Goal: Information Seeking & Learning: Check status

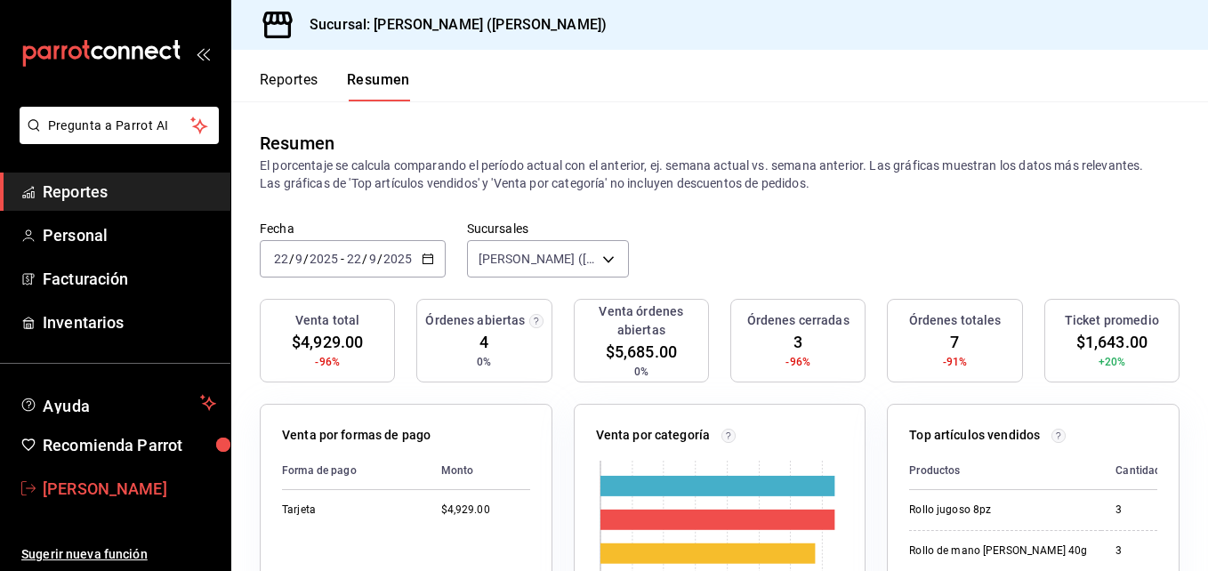
click at [80, 488] on font "[PERSON_NAME]" at bounding box center [105, 488] width 125 height 19
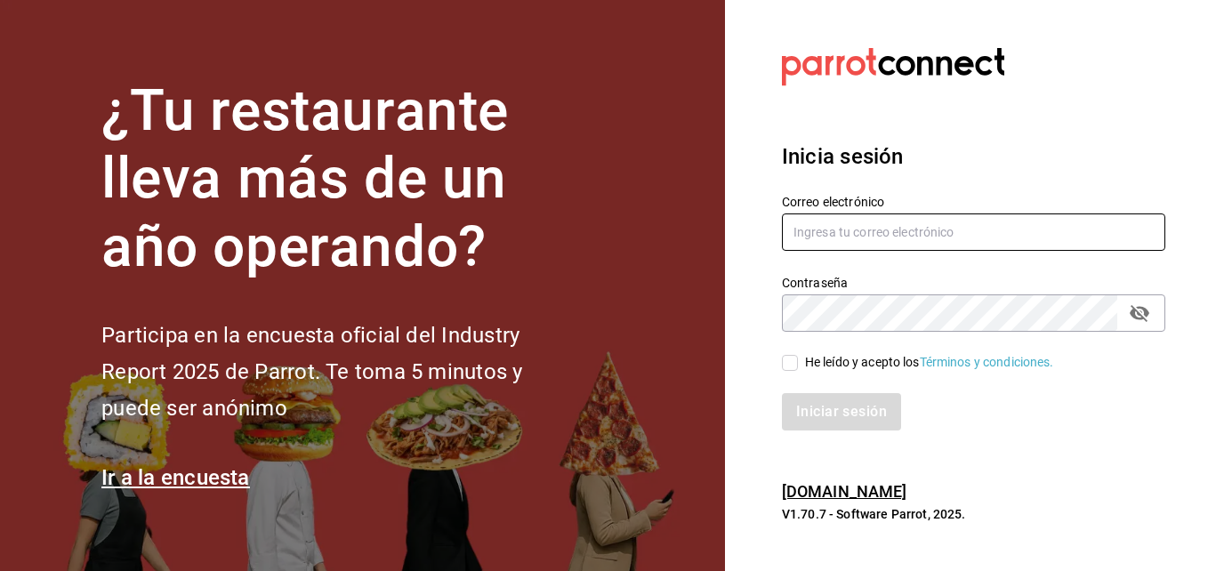
type input "erick.felipe@grupocosteno.com"
click at [794, 372] on div "Iniciar sesión" at bounding box center [963, 401] width 405 height 59
click at [799, 369] on span "He leído y acepto los Términos y condiciones." at bounding box center [926, 362] width 256 height 19
click at [798, 369] on input "He leído y acepto los Términos y condiciones." at bounding box center [790, 363] width 16 height 16
checkbox input "true"
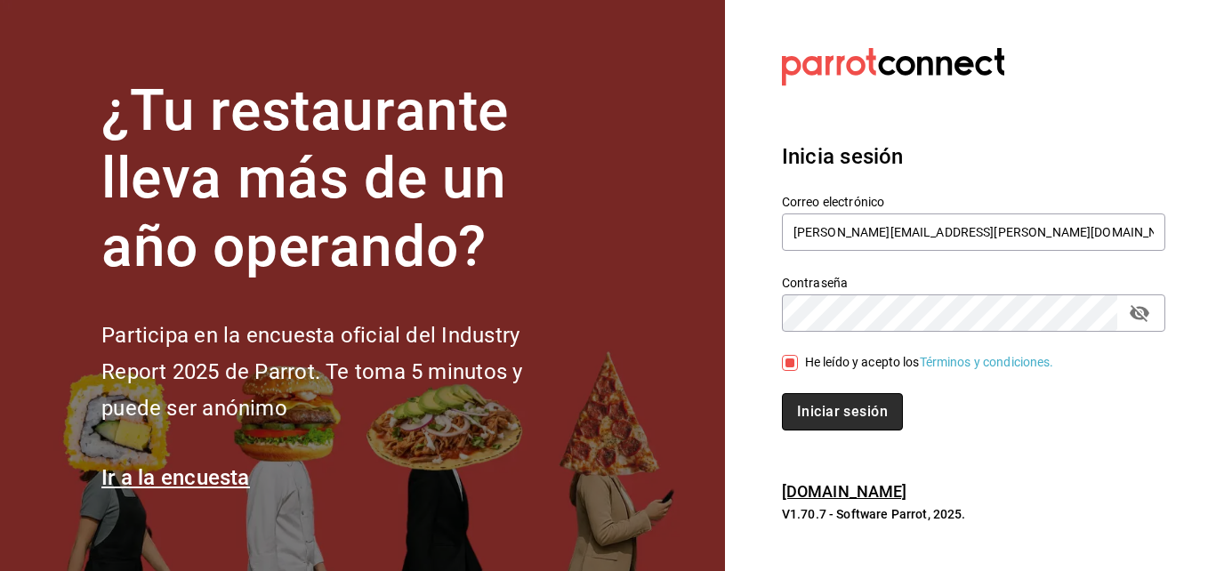
click at [816, 400] on button "Iniciar sesión" at bounding box center [842, 411] width 121 height 37
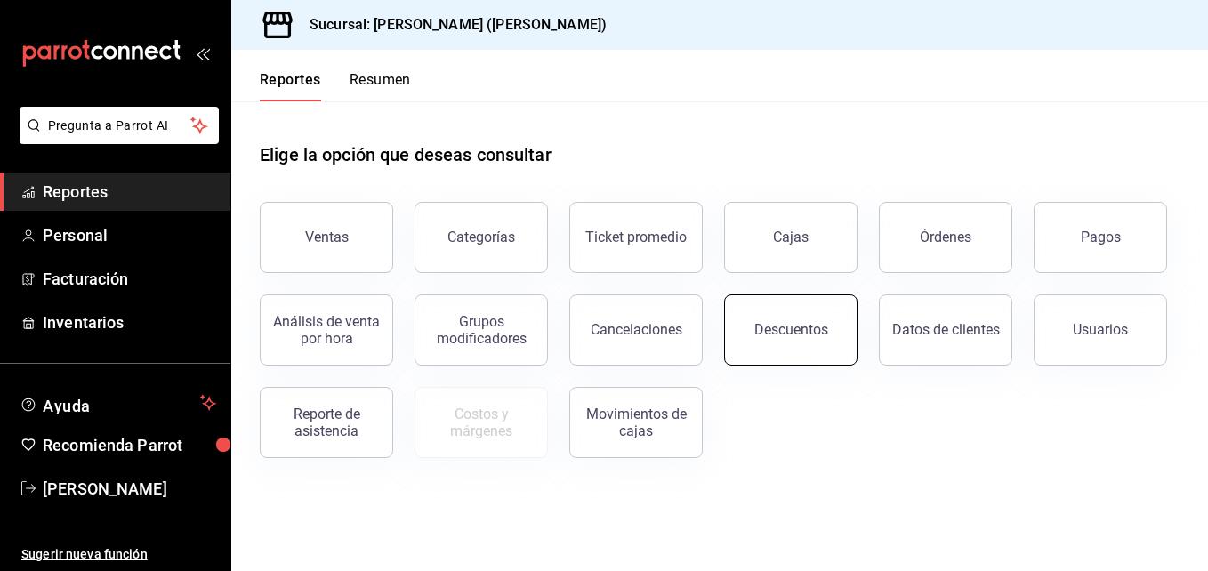
click at [777, 342] on button "Descuentos" at bounding box center [790, 329] width 133 height 71
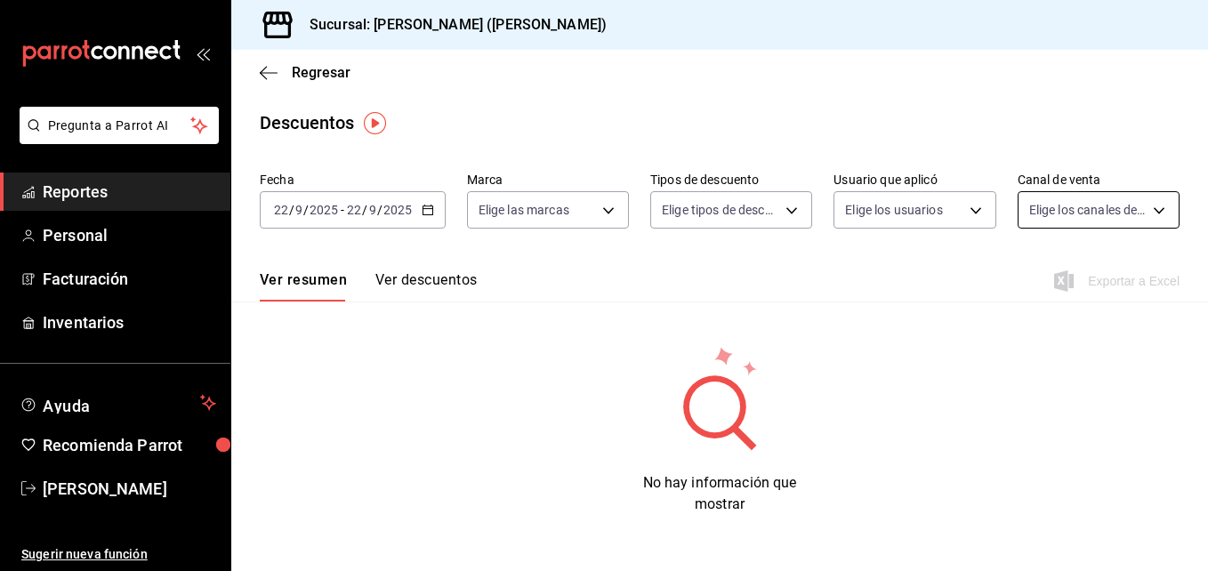
click at [1140, 204] on body "Pregunta a Parrot AI Reportes Personal Facturación Inventarios Ayuda Recomienda…" at bounding box center [604, 285] width 1208 height 571
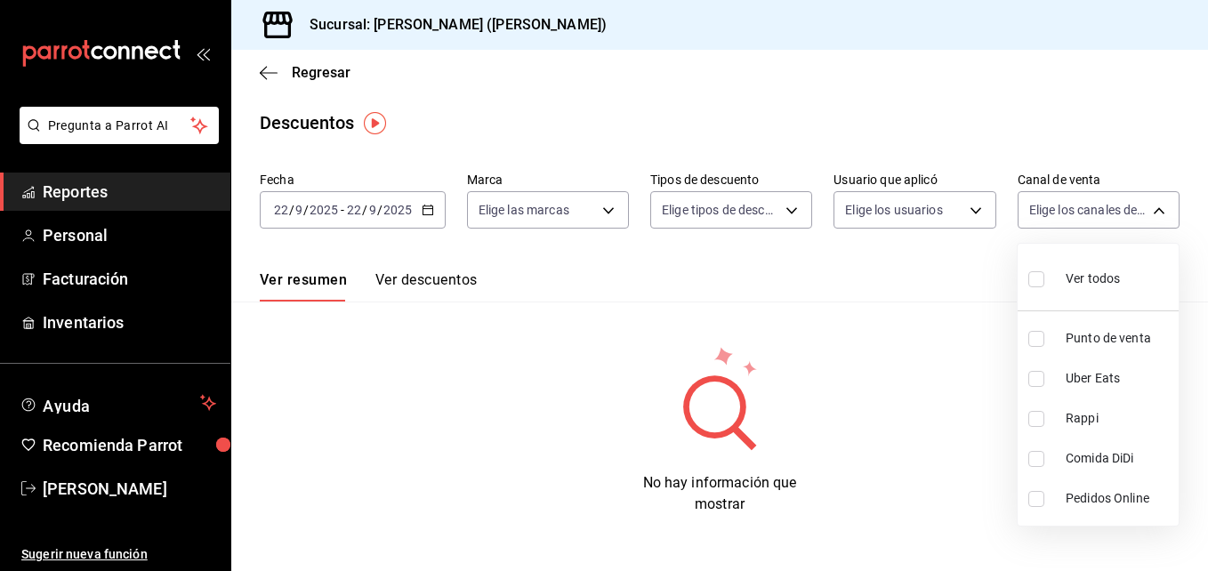
click at [1035, 292] on div "Ver todos" at bounding box center [1074, 277] width 92 height 38
type input "PARROT,UBER_EATS,RAPPI,DIDI_FOOD,ONLINE"
checkbox input "true"
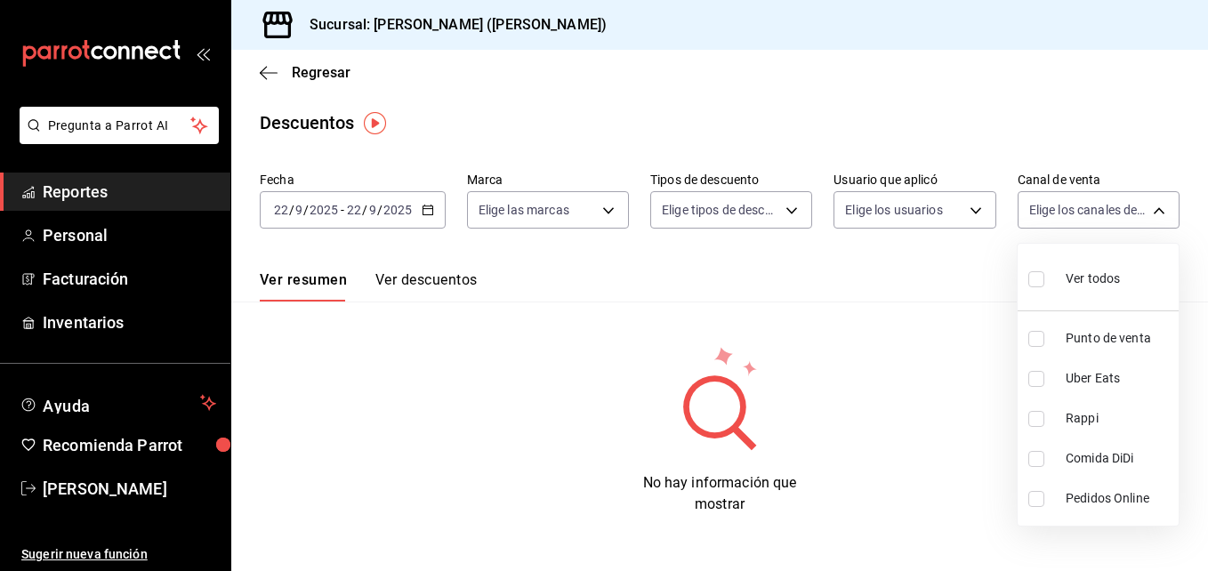
checkbox input "true"
click at [1168, 214] on div at bounding box center [604, 285] width 1208 height 571
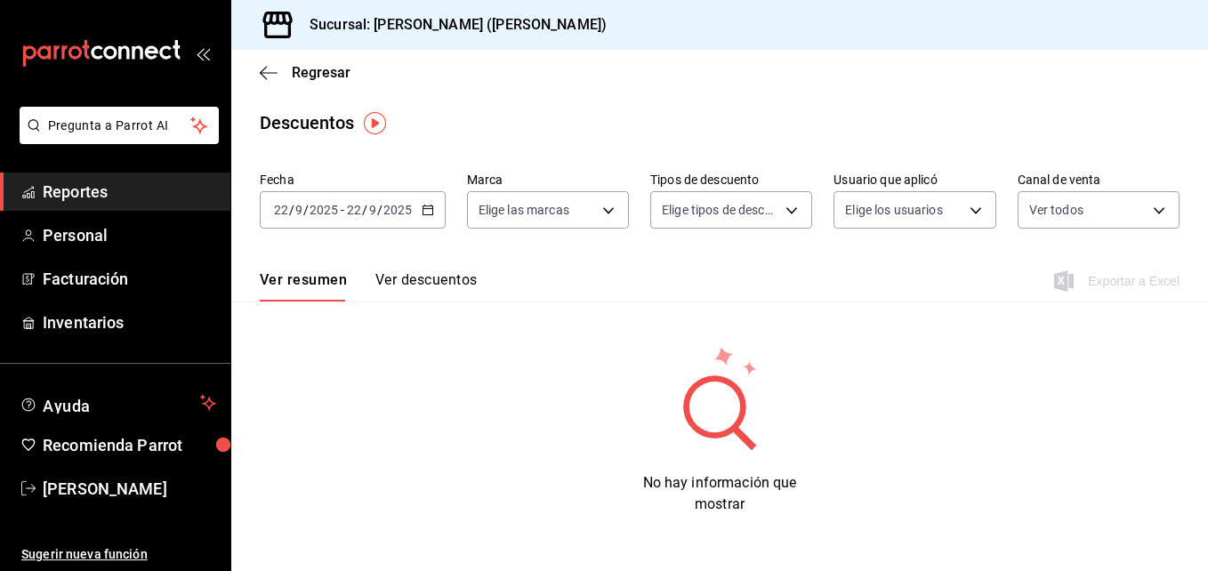
click at [445, 269] on div "Ver resumen Ver descuentos Exportar a Excel" at bounding box center [719, 276] width 977 height 52
click at [439, 283] on button "Ver descuentos" at bounding box center [425, 286] width 101 height 30
click at [268, 80] on icon "button" at bounding box center [269, 73] width 18 height 16
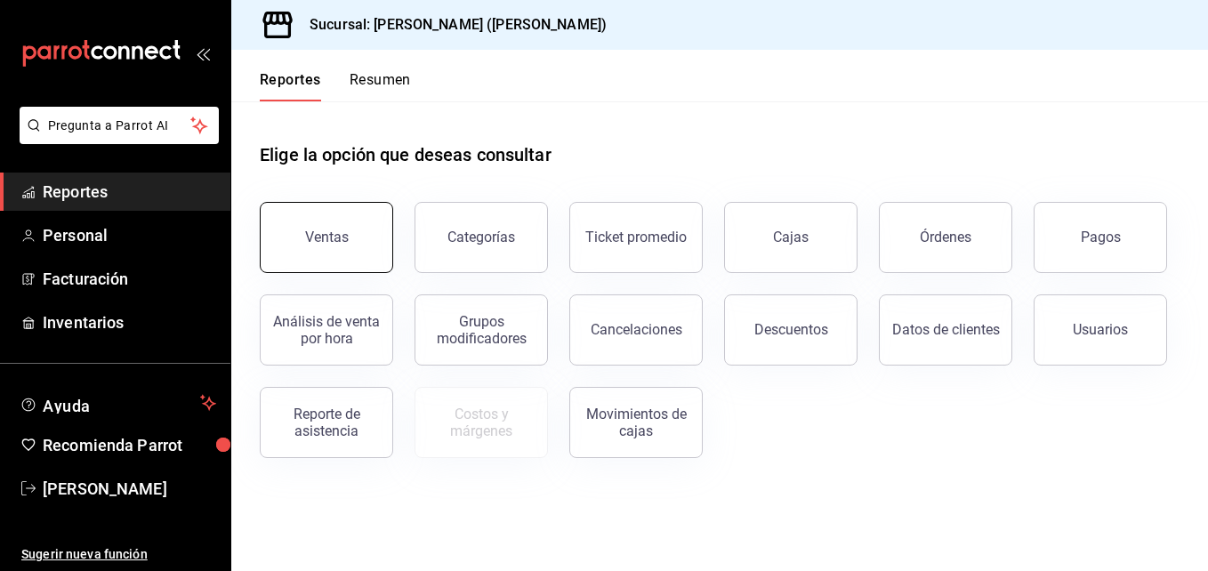
click at [367, 247] on button "Ventas" at bounding box center [326, 237] width 133 height 71
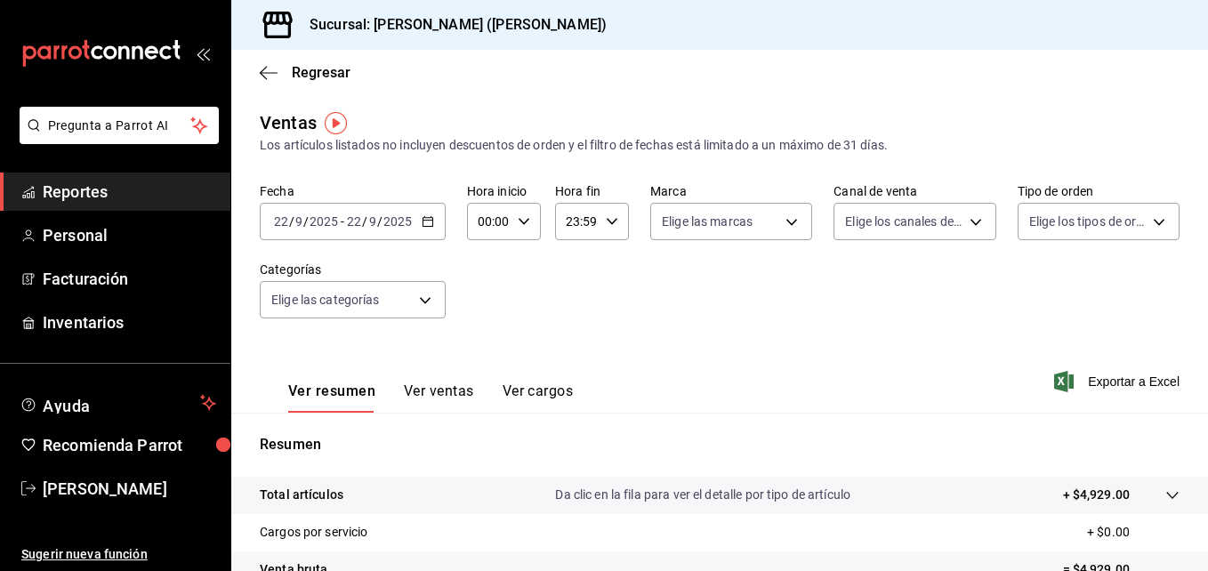
click at [264, 86] on div "Regresar" at bounding box center [719, 72] width 977 height 45
click at [305, 80] on span "Regresar" at bounding box center [321, 72] width 59 height 17
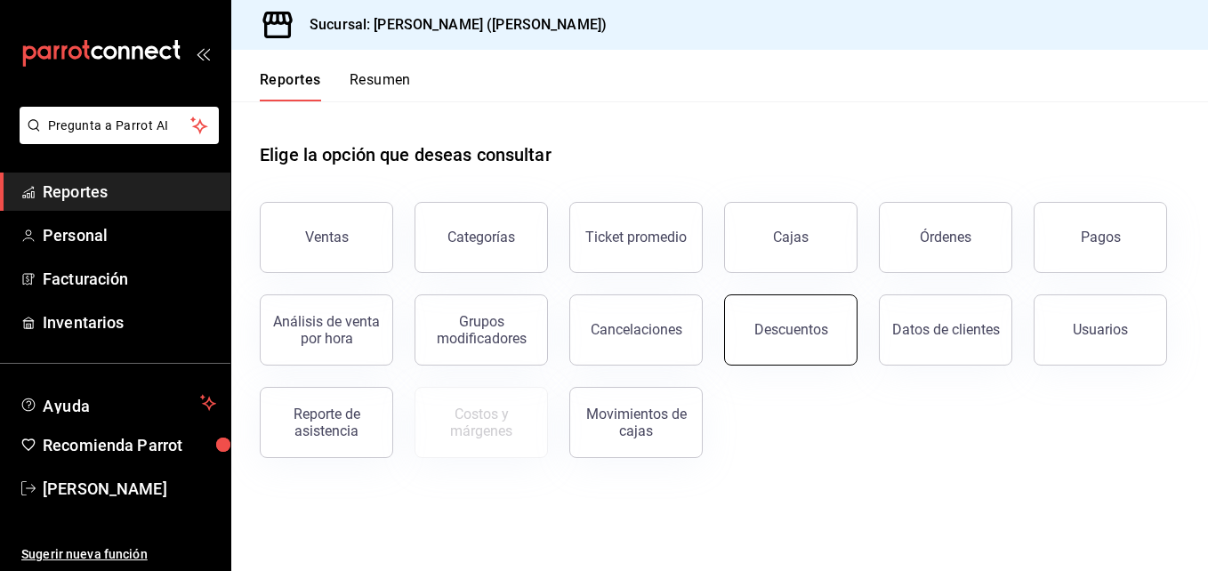
click at [765, 303] on button "Descuentos" at bounding box center [790, 329] width 133 height 71
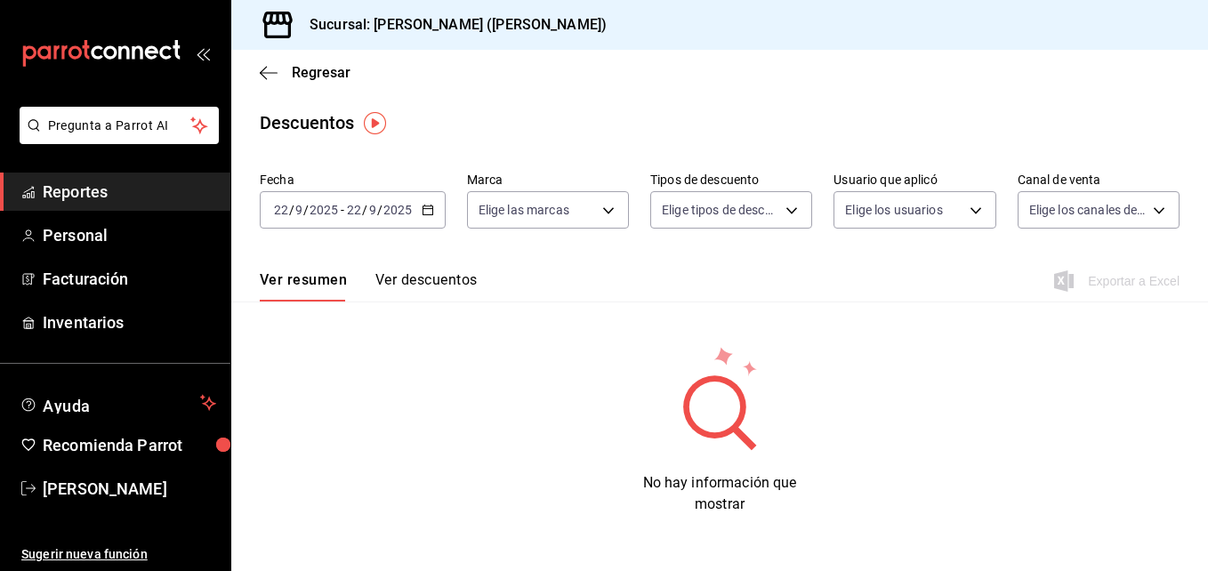
click at [404, 286] on button "Ver descuentos" at bounding box center [425, 286] width 101 height 30
click at [273, 76] on icon "button" at bounding box center [269, 73] width 18 height 16
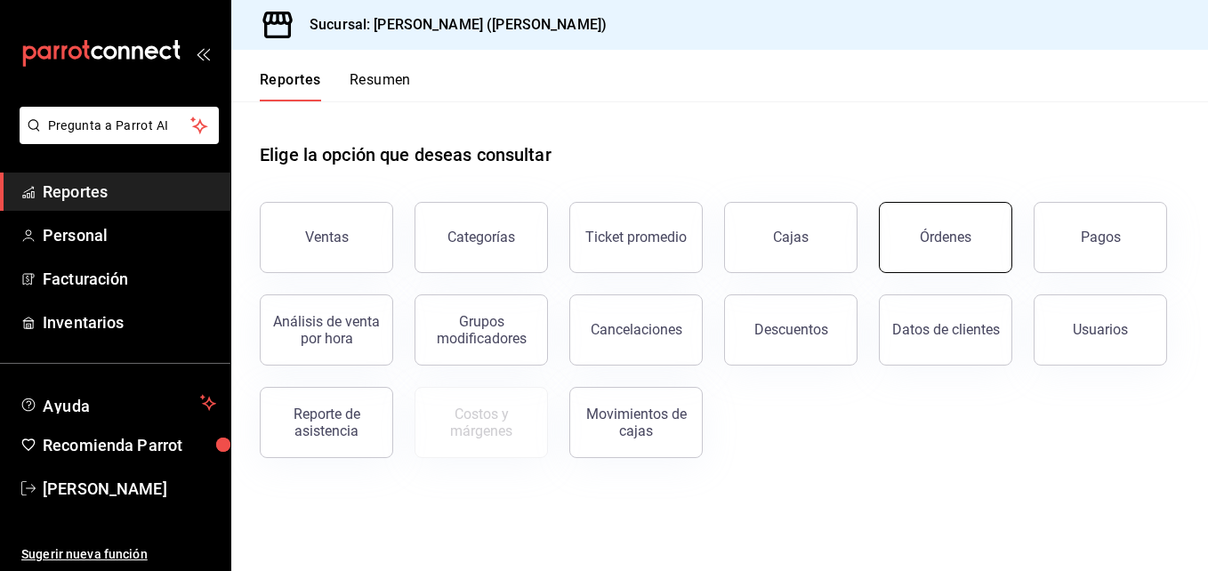
click at [940, 229] on button "Órdenes" at bounding box center [945, 237] width 133 height 71
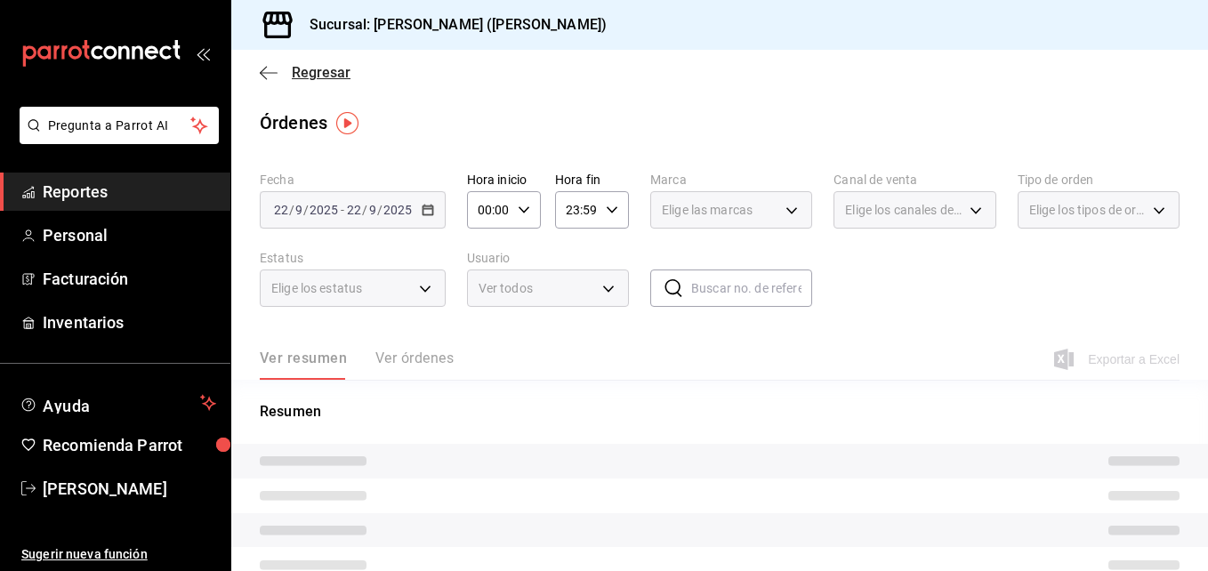
click at [275, 67] on icon "button" at bounding box center [269, 73] width 18 height 16
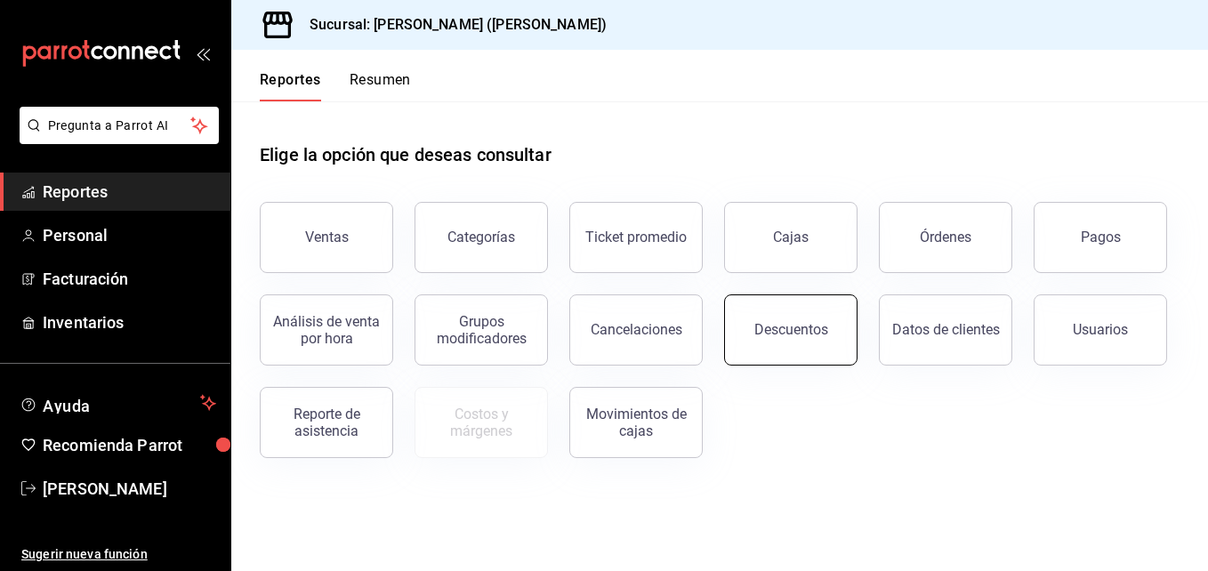
click at [793, 321] on button "Descuentos" at bounding box center [790, 329] width 133 height 71
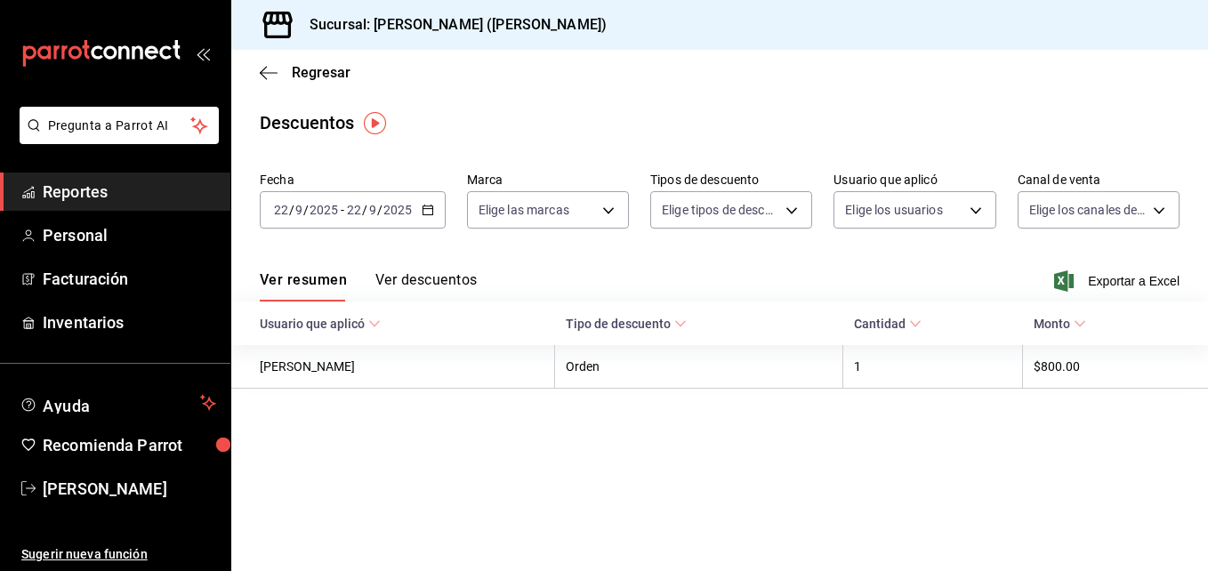
click at [450, 286] on button "Ver descuentos" at bounding box center [425, 286] width 101 height 30
